Goal: Check status: Check status

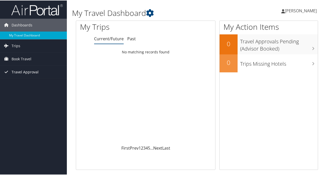
drag, startPoint x: 16, startPoint y: 73, endPoint x: 17, endPoint y: 68, distance: 4.7
click at [16, 73] on span "Travel Approval" at bounding box center [25, 71] width 27 height 13
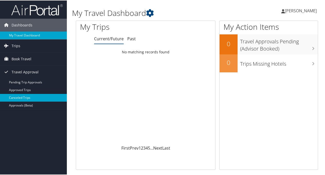
click at [26, 94] on link "Canceled Trips" at bounding box center [33, 98] width 67 height 8
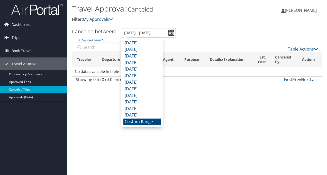
click at [166, 33] on input "[DATE] - [DATE]" at bounding box center [149, 33] width 54 height 10
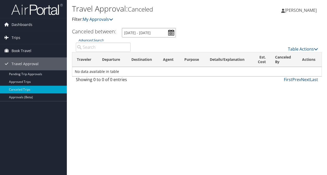
click at [163, 33] on input "[DATE] - [DATE]" at bounding box center [149, 33] width 54 height 10
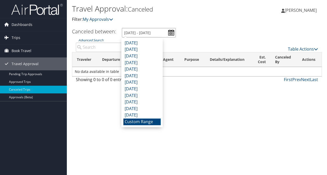
type input "[DATE] - [DATE]"
click at [192, 35] on ul "Canceled between: [DATE] - [DATE]" at bounding box center [194, 33] width 256 height 10
click at [157, 32] on input "[DATE] - [DATE]" at bounding box center [149, 33] width 54 height 10
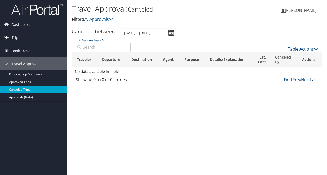
click at [205, 32] on ul "Canceled between: [DATE] - [DATE]" at bounding box center [194, 33] width 256 height 10
click at [30, 52] on span "Book Travel" at bounding box center [22, 51] width 20 height 13
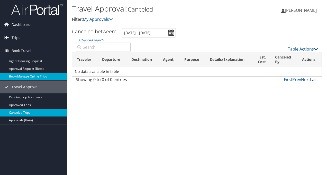
click at [29, 77] on link "Book/Manage Online Trips" at bounding box center [33, 77] width 67 height 8
